Goal: Task Accomplishment & Management: Complete application form

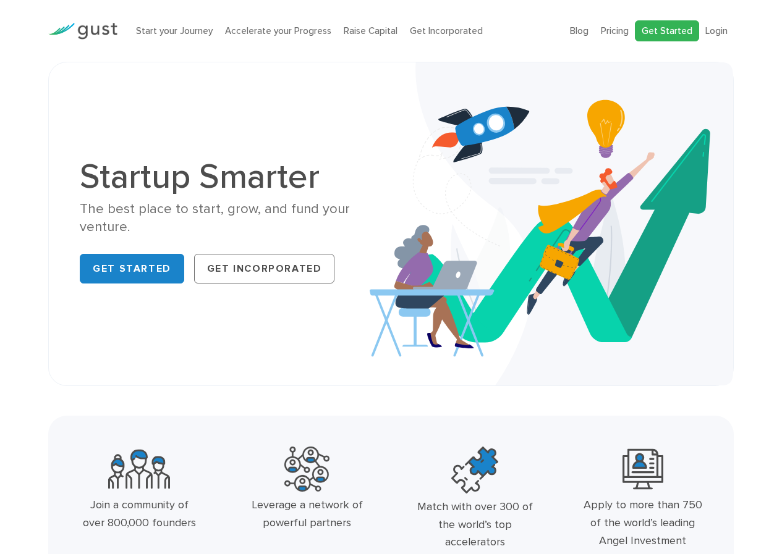
drag, startPoint x: 657, startPoint y: 13, endPoint x: 657, endPoint y: 21, distance: 8.0
click at [657, 19] on div "Blog FAQ Pricing Get Started Login Login" at bounding box center [651, 31] width 182 height 46
click at [655, 25] on link "Get Started" at bounding box center [667, 31] width 64 height 22
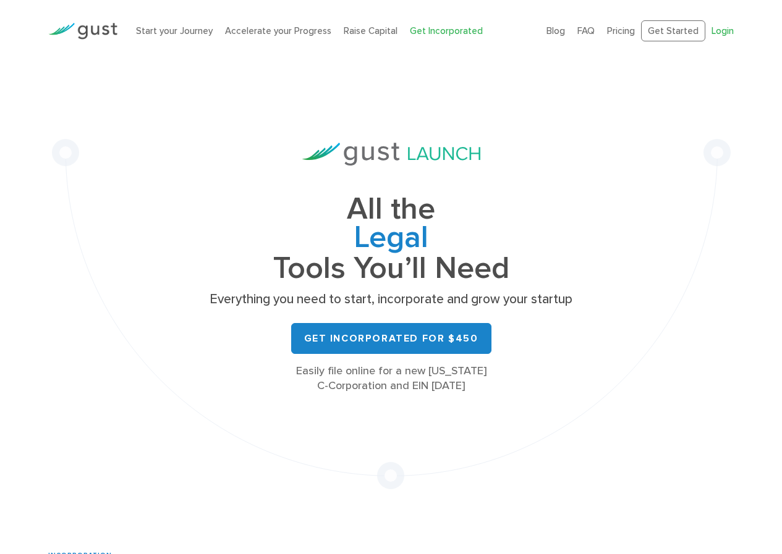
click at [720, 27] on link "Login" at bounding box center [722, 30] width 22 height 11
